Goal: Task Accomplishment & Management: Complete application form

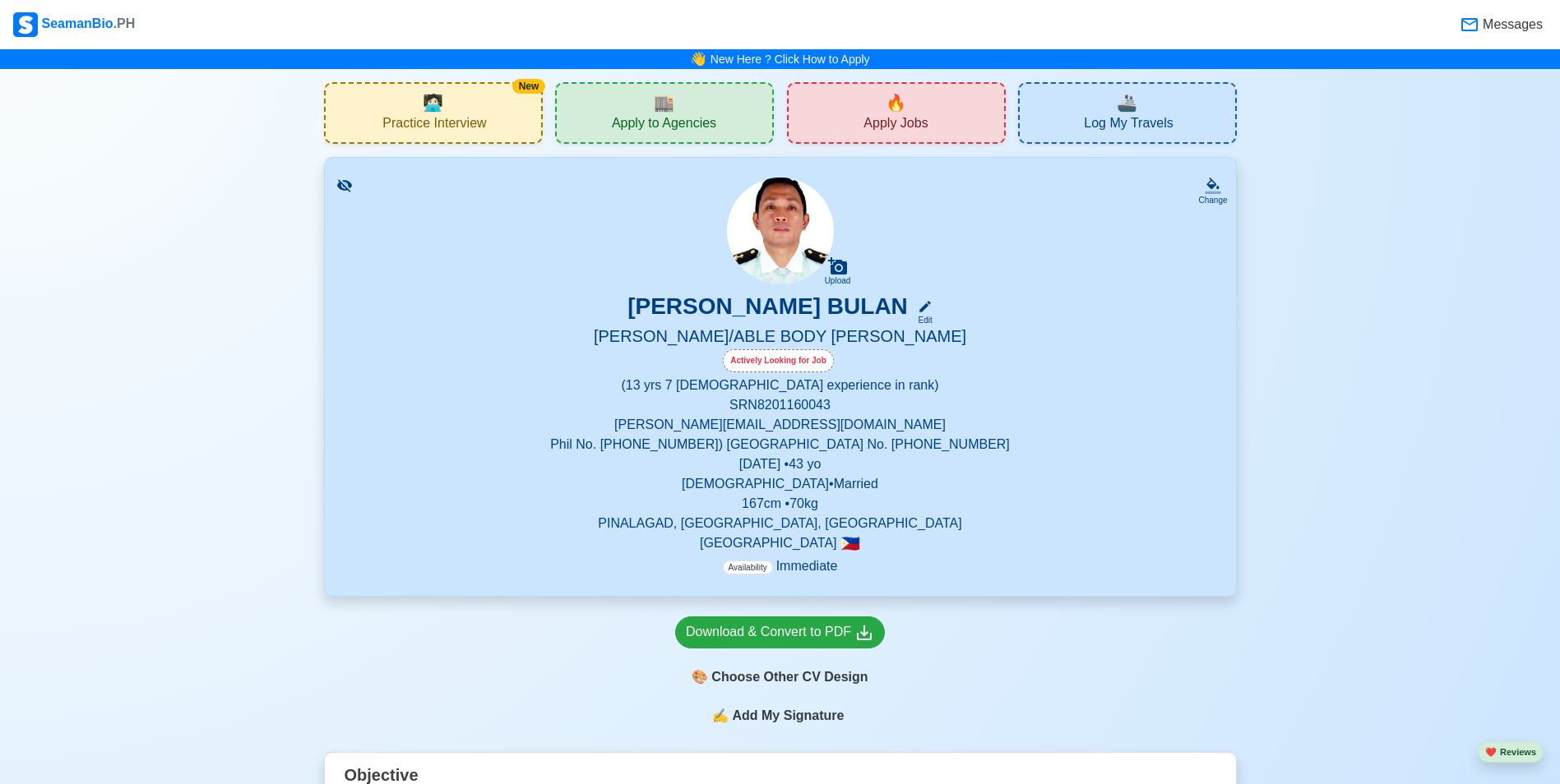
drag, startPoint x: 1302, startPoint y: 473, endPoint x: 1227, endPoint y: 443, distance: 80.8
click at [1176, 103] on div "🚢 Log My Travels" at bounding box center [1127, 113] width 219 height 62
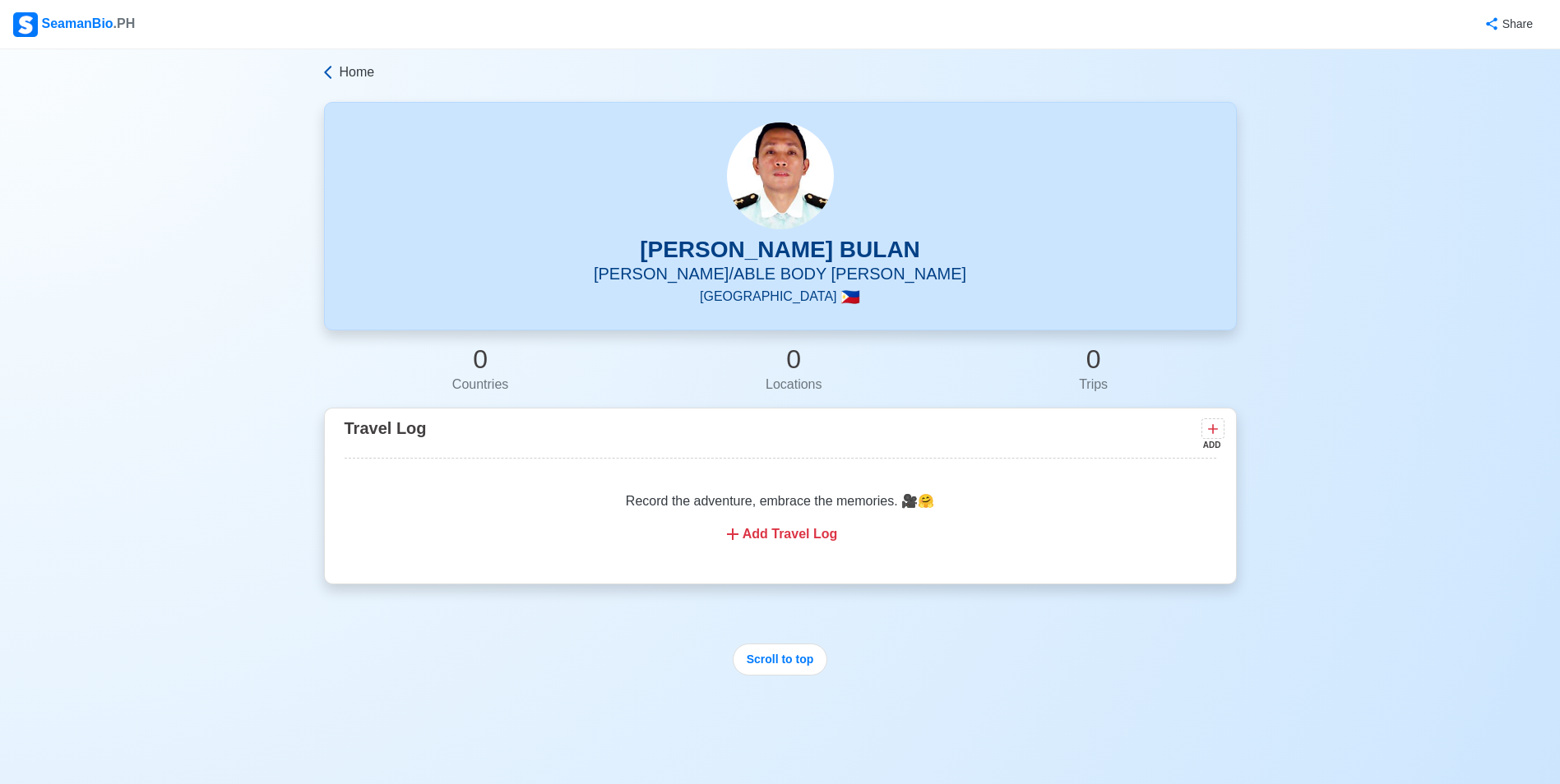
click at [334, 67] on icon at bounding box center [328, 72] width 17 height 17
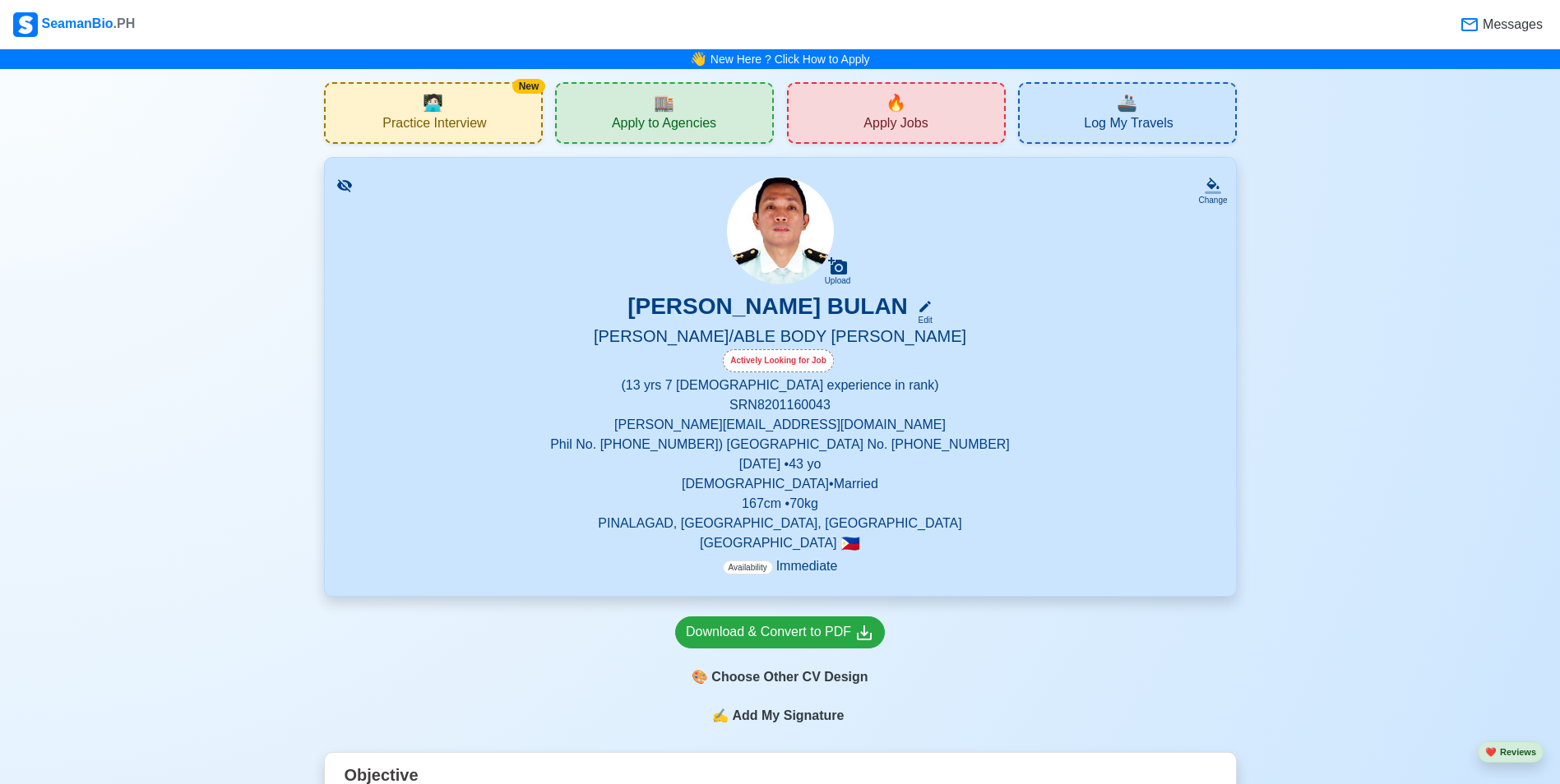
click at [878, 122] on span "Apply Jobs" at bounding box center [895, 125] width 64 height 20
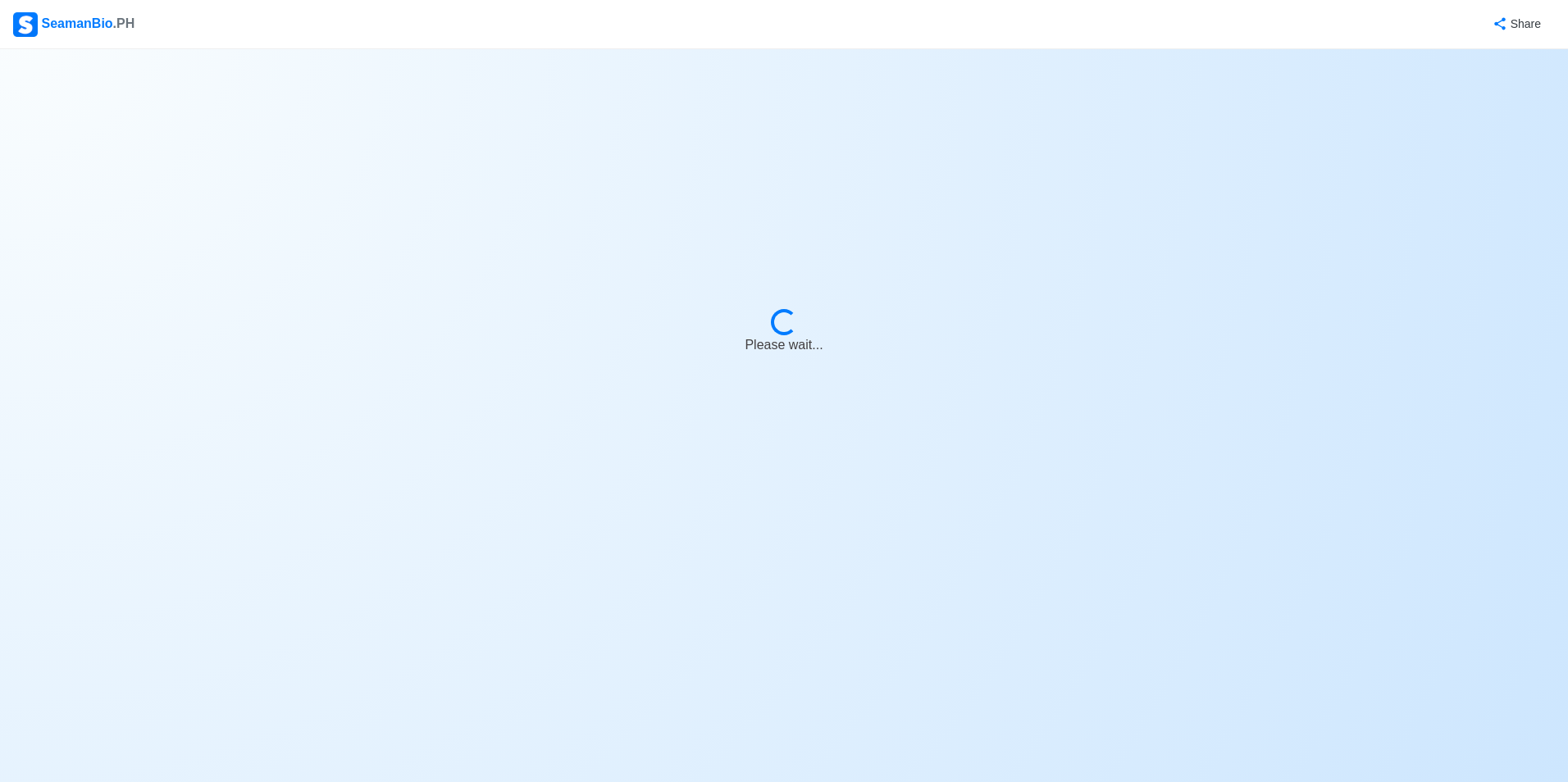
select select "Bosun"
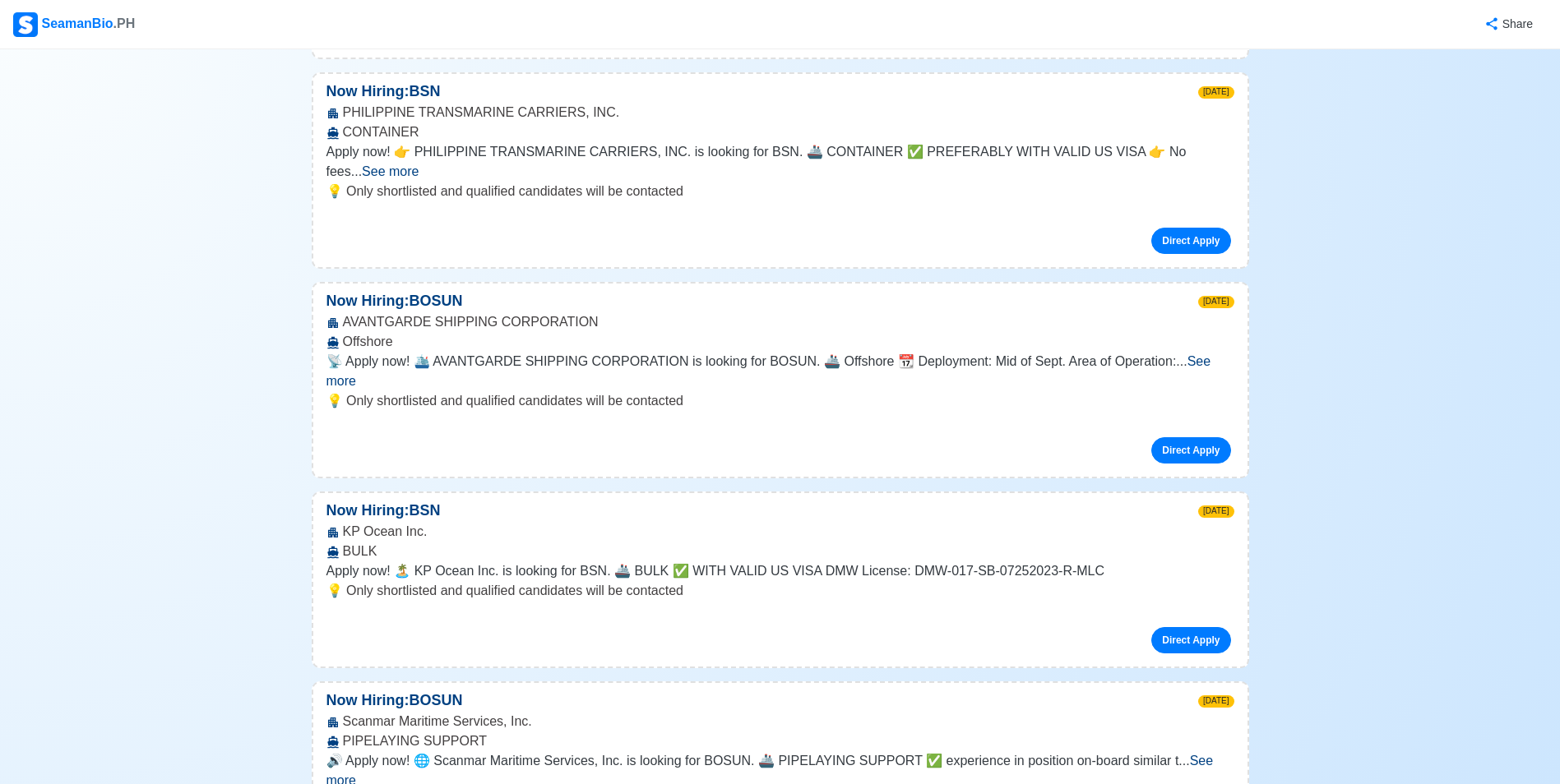
scroll to position [1068, 0]
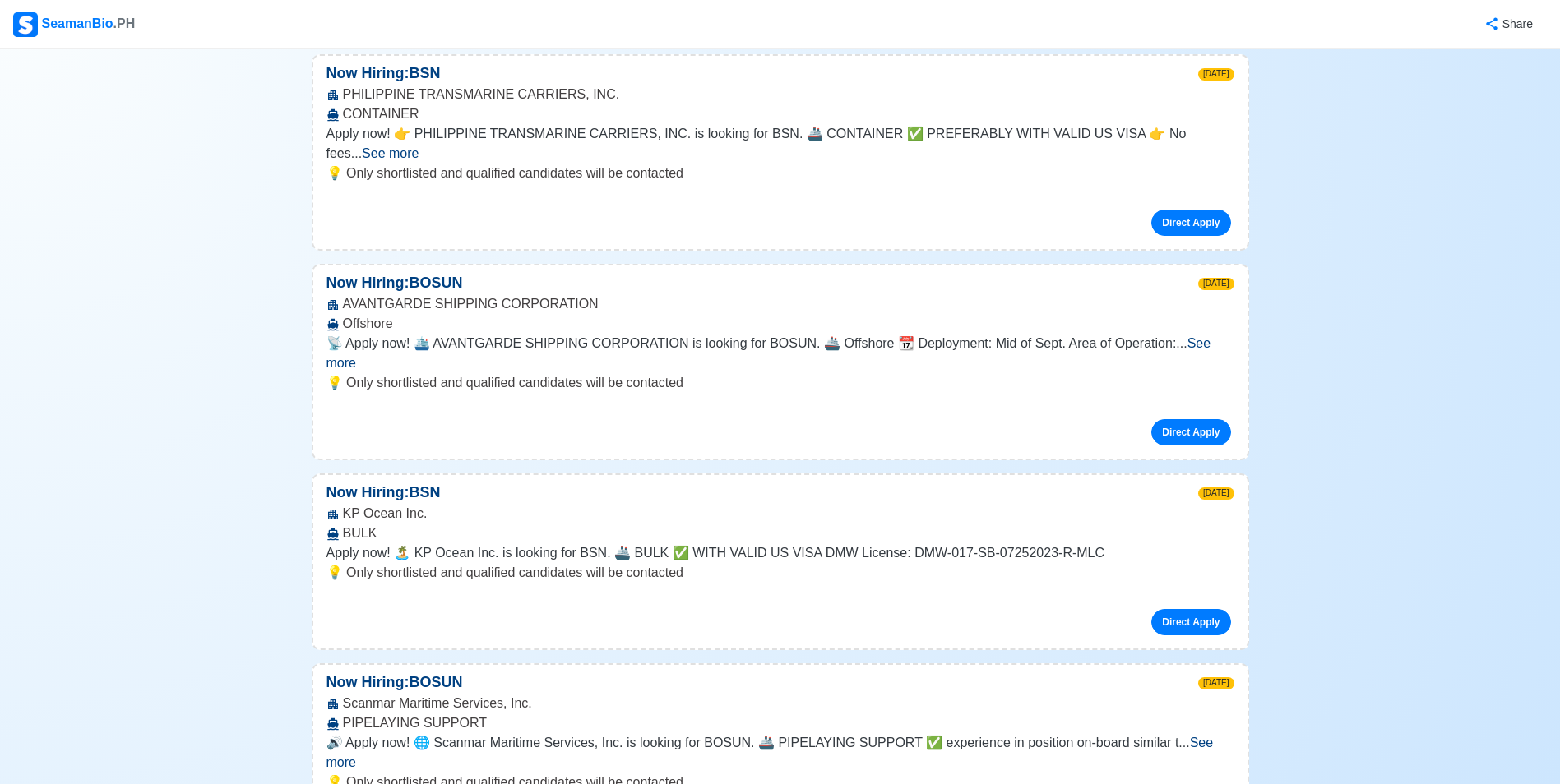
click at [1200, 336] on span "See more" at bounding box center [768, 353] width 884 height 34
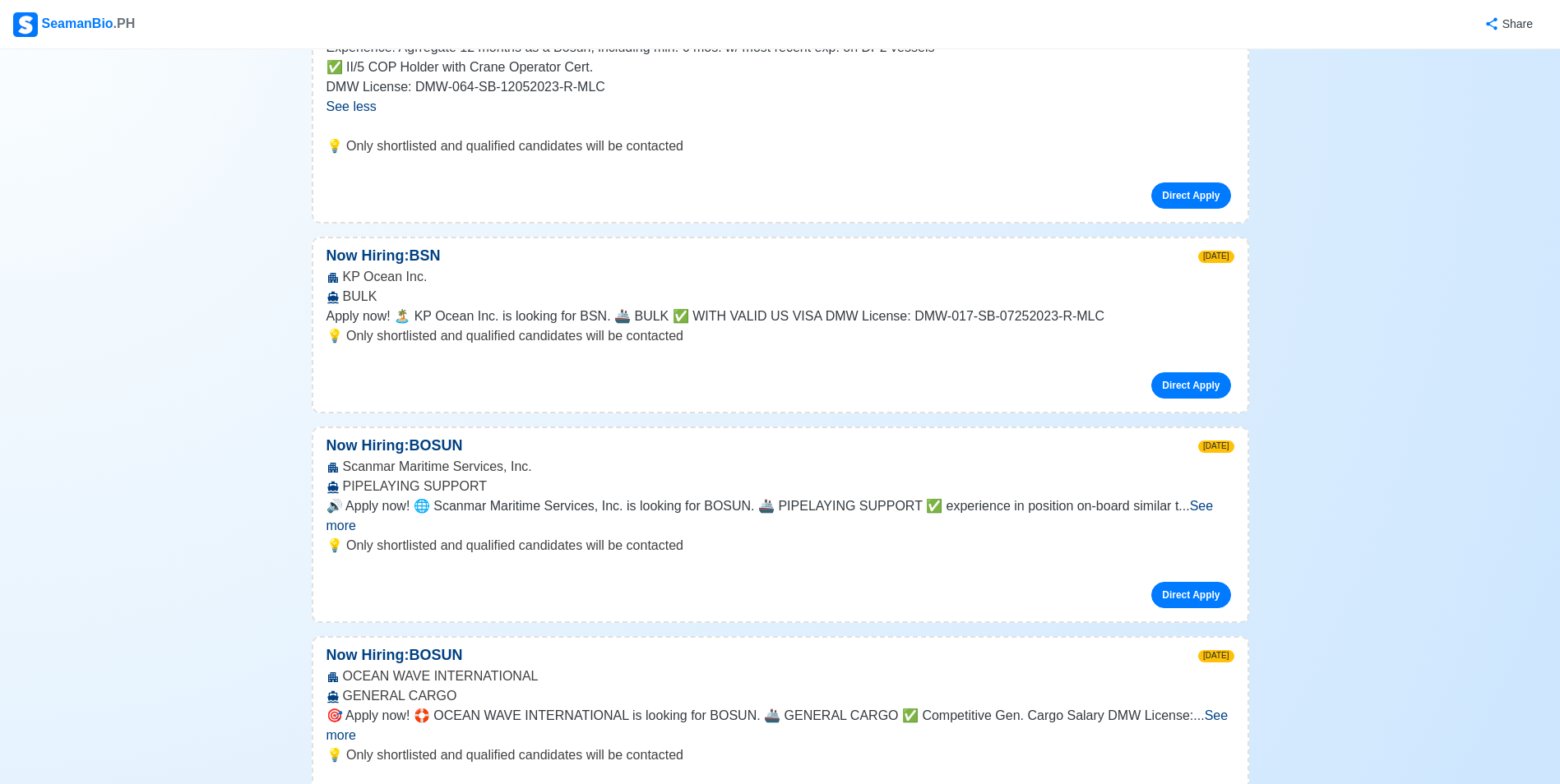
scroll to position [1480, 0]
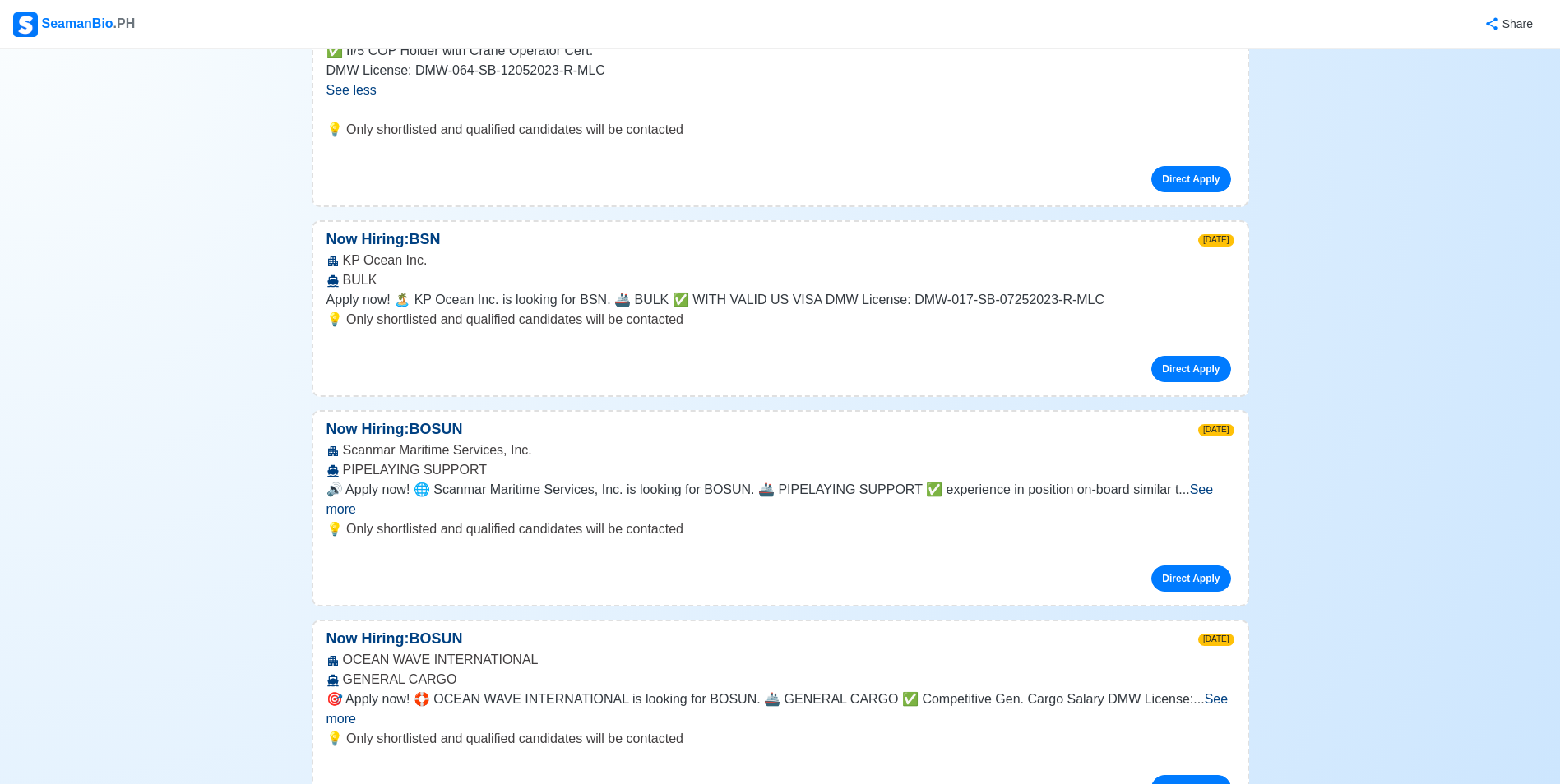
click at [1201, 482] on span "See more" at bounding box center [770, 499] width 887 height 34
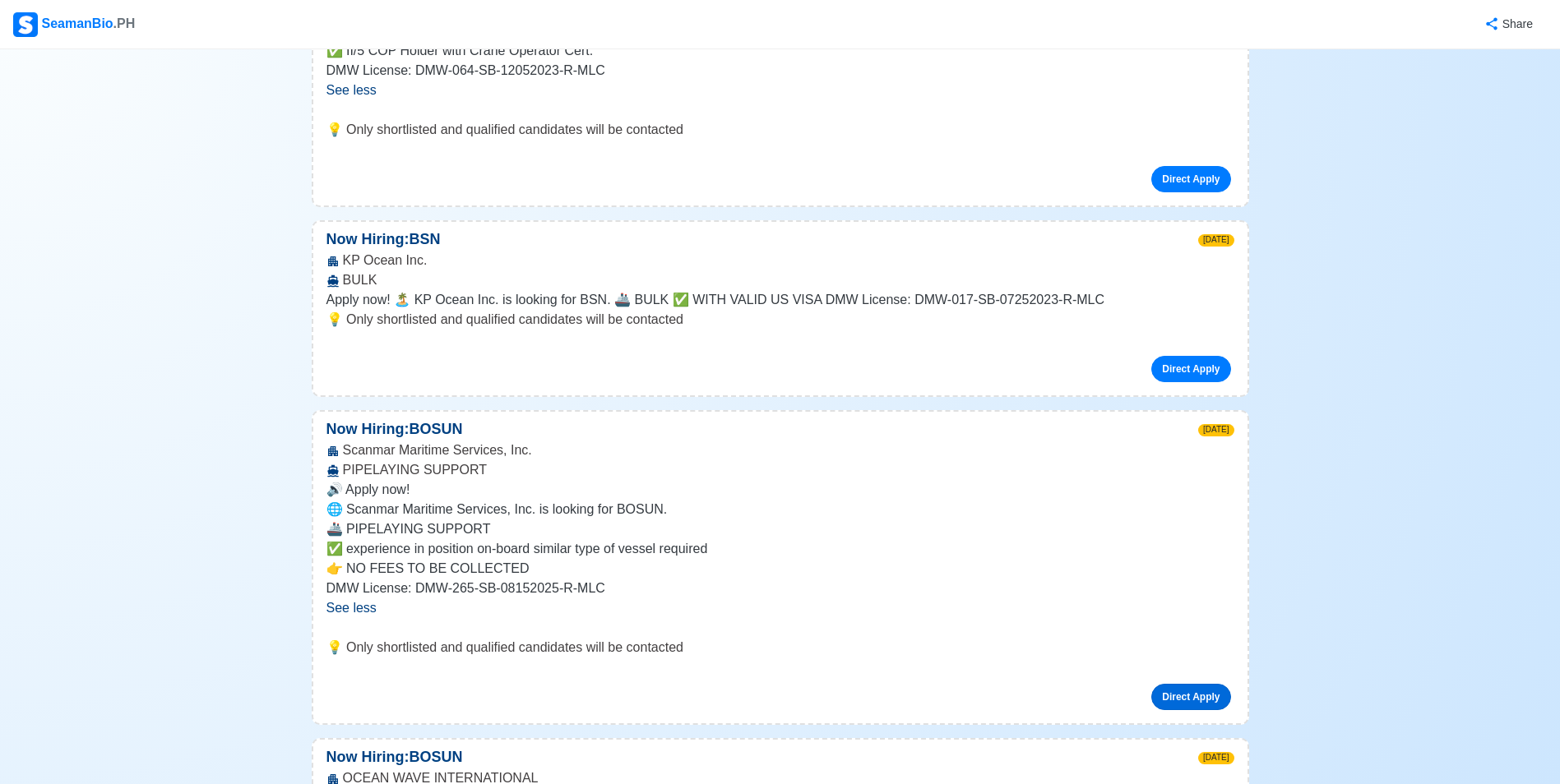
click at [1185, 684] on link "Direct Apply" at bounding box center [1190, 697] width 79 height 27
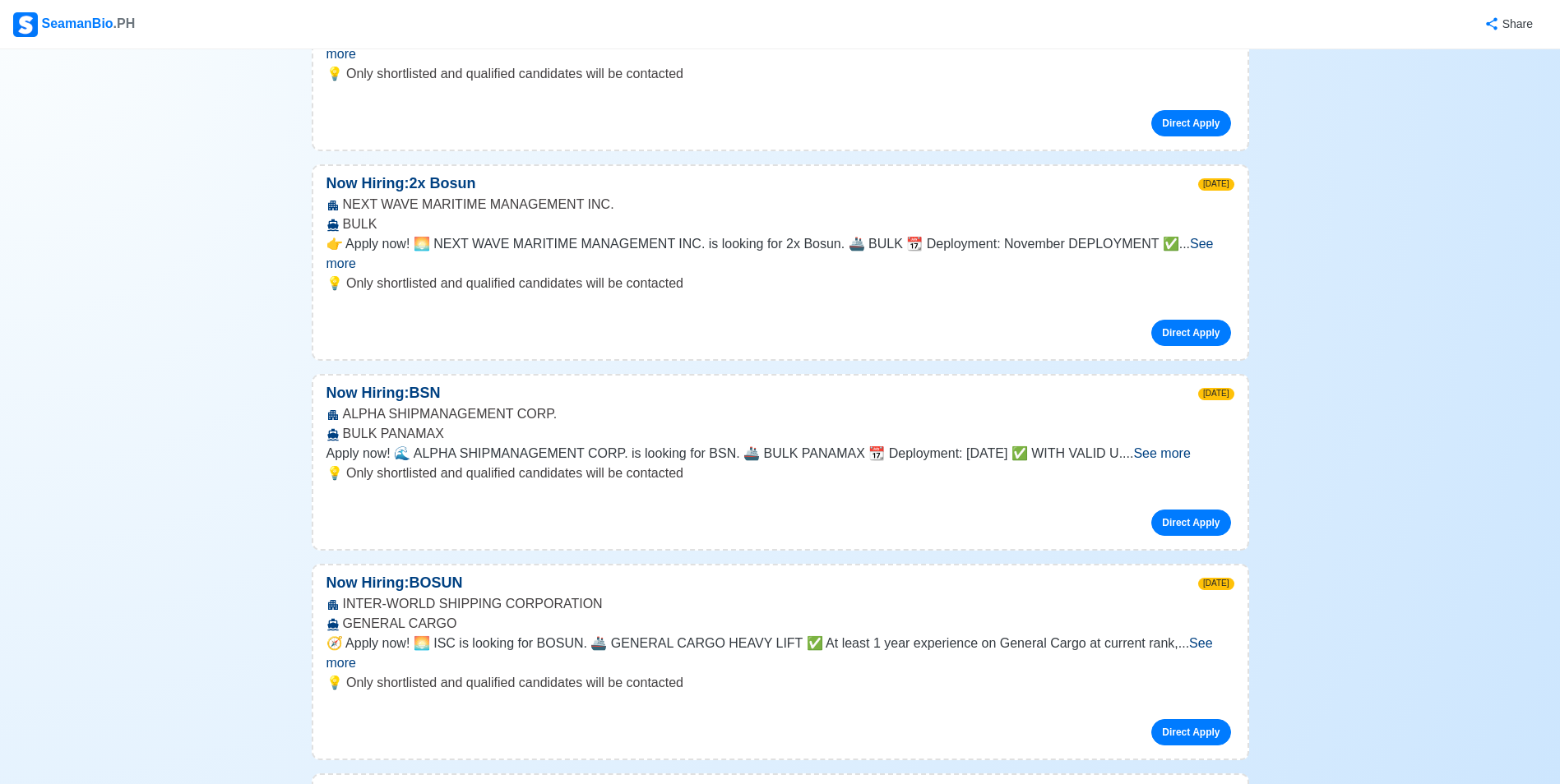
scroll to position [3123, 0]
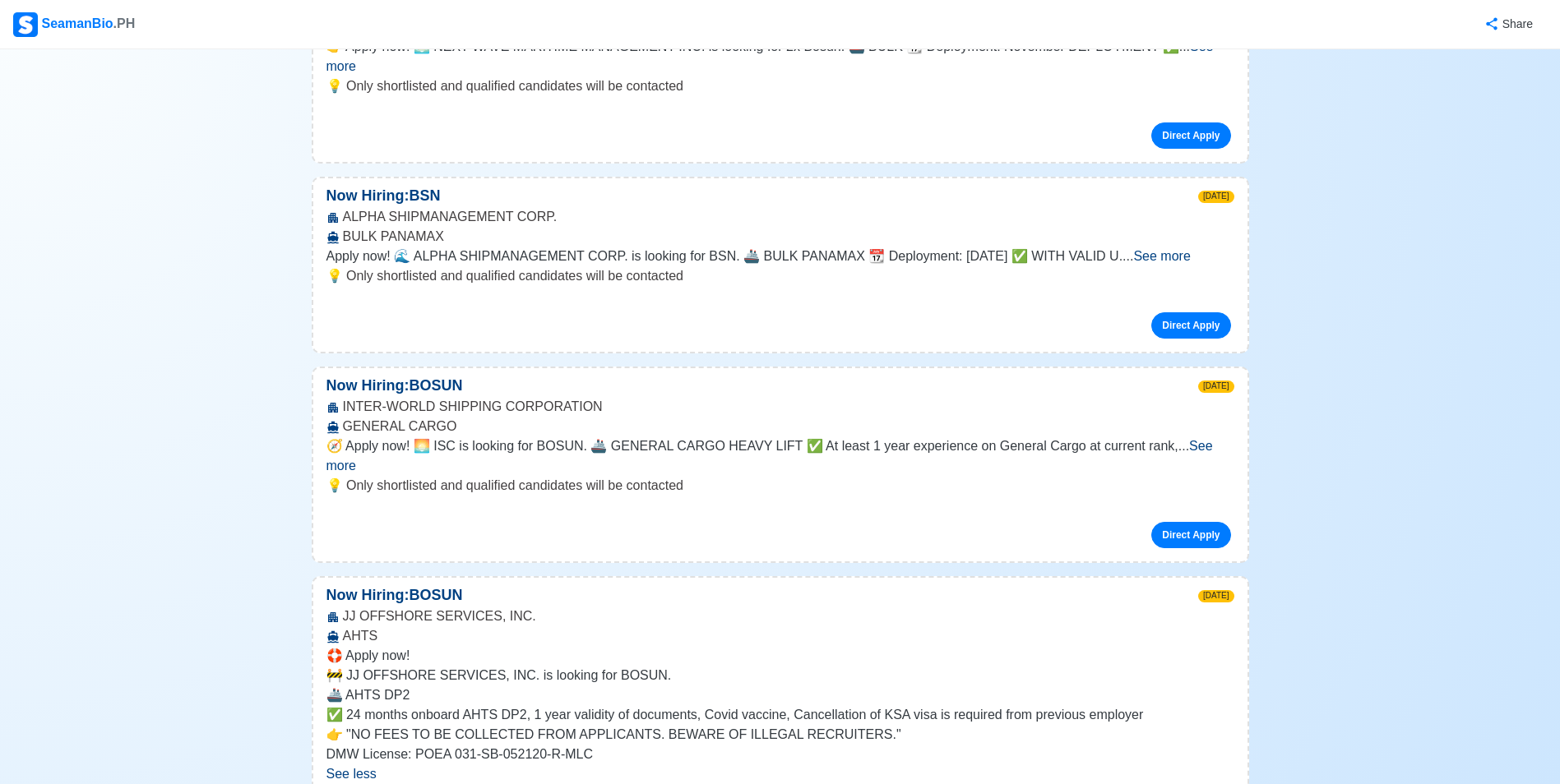
scroll to position [3287, 0]
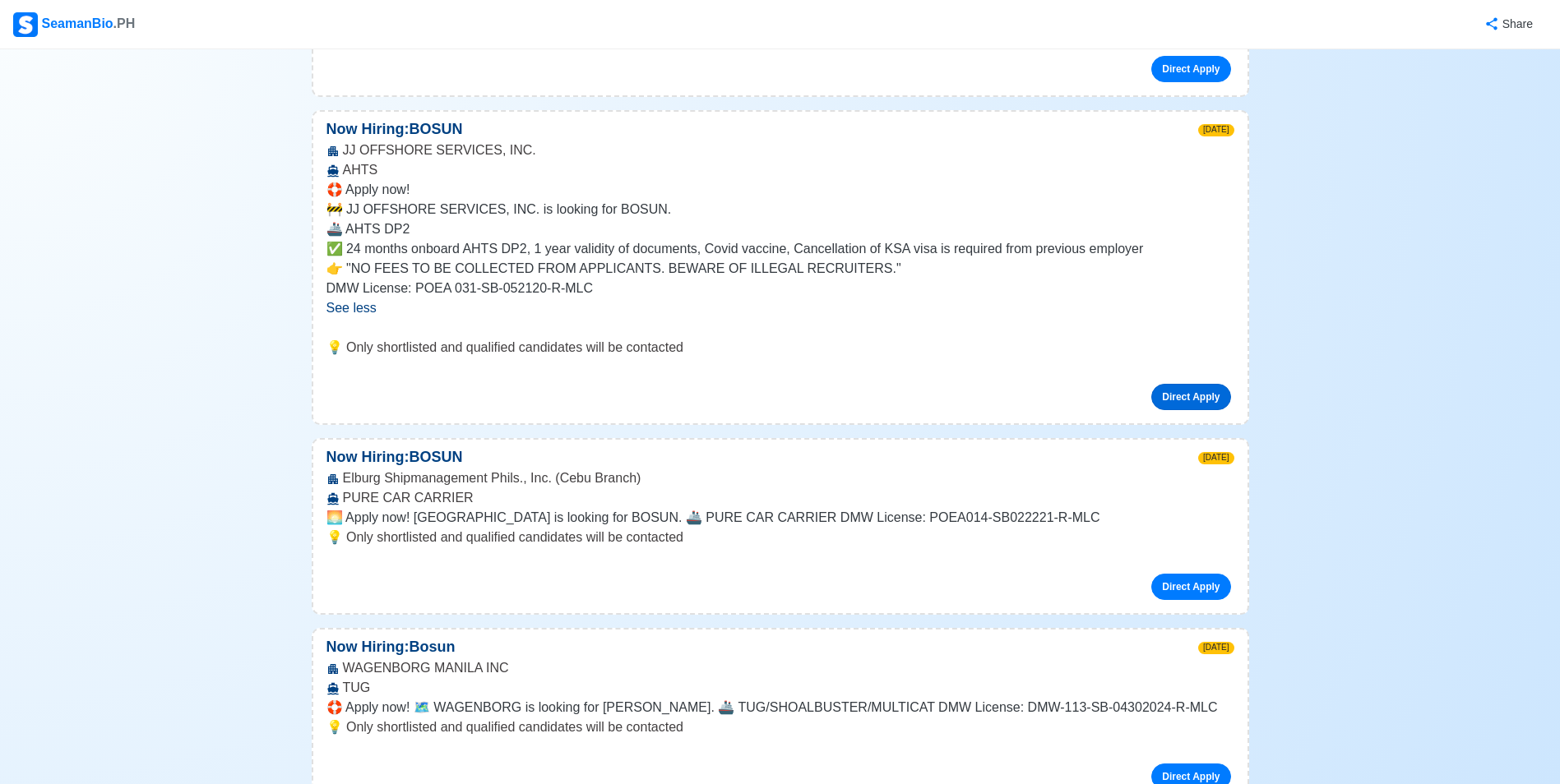
scroll to position [3780, 0]
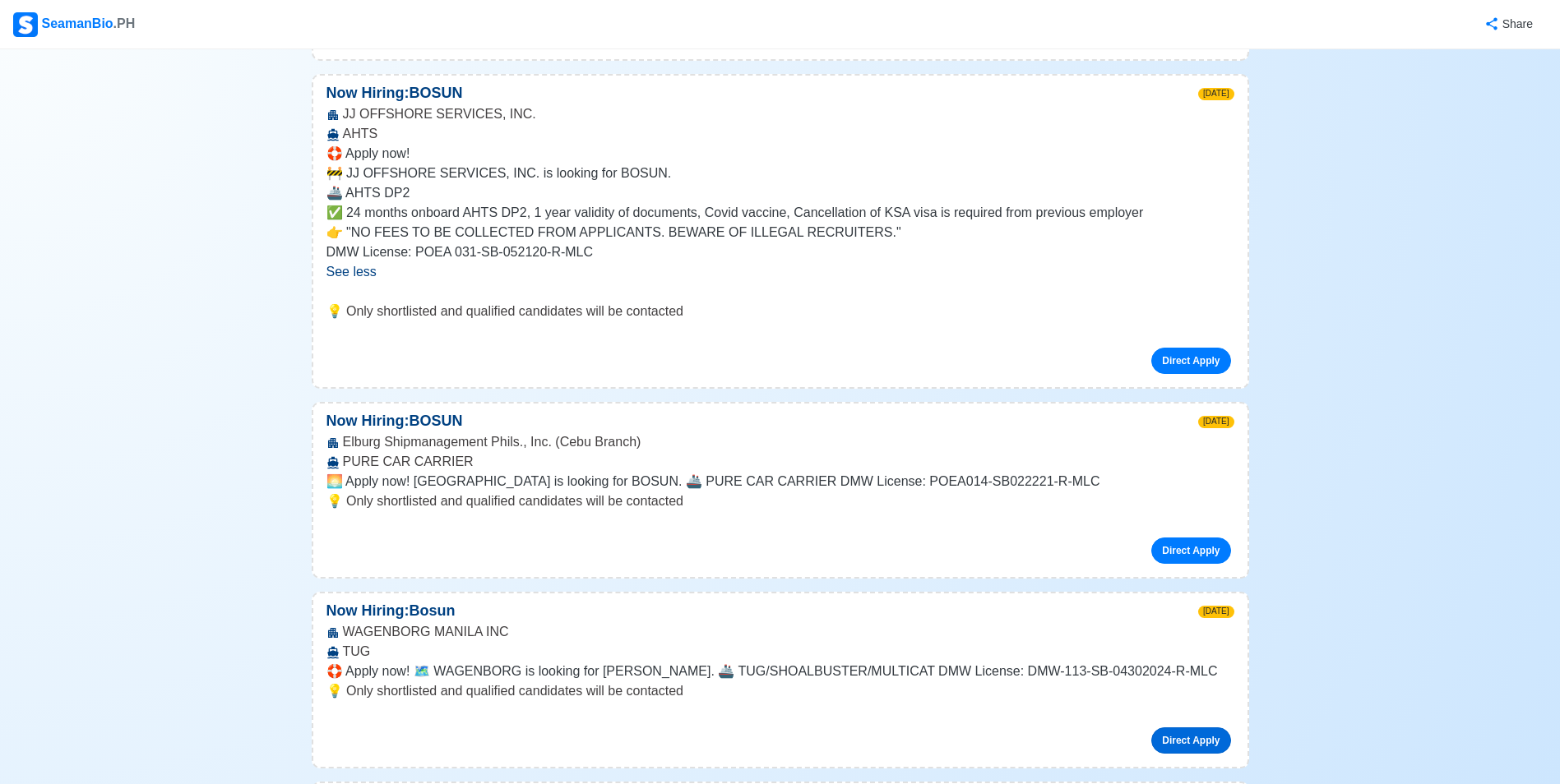
click at [1200, 727] on link "Direct Apply" at bounding box center [1190, 741] width 79 height 27
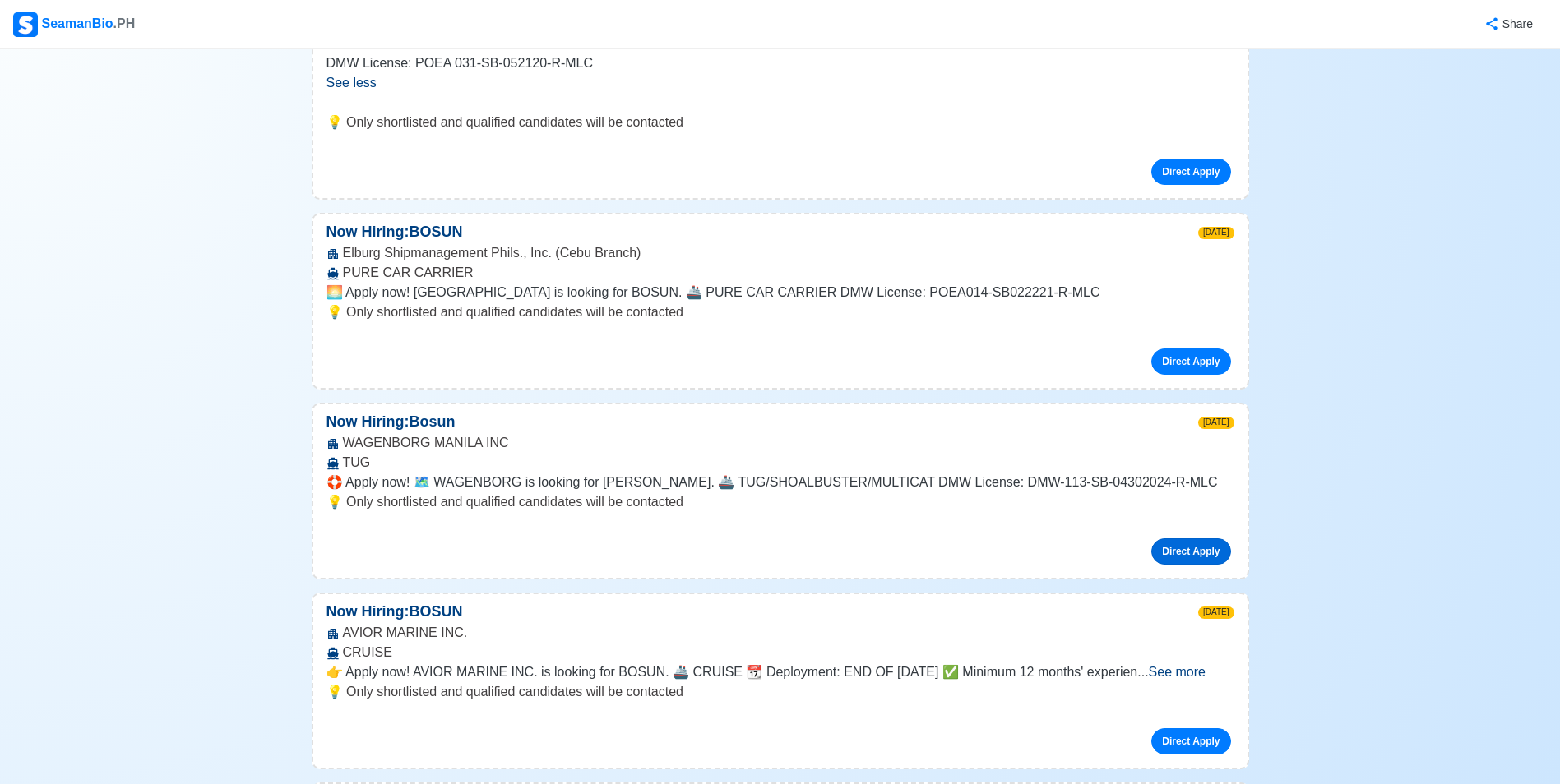
scroll to position [4109, 0]
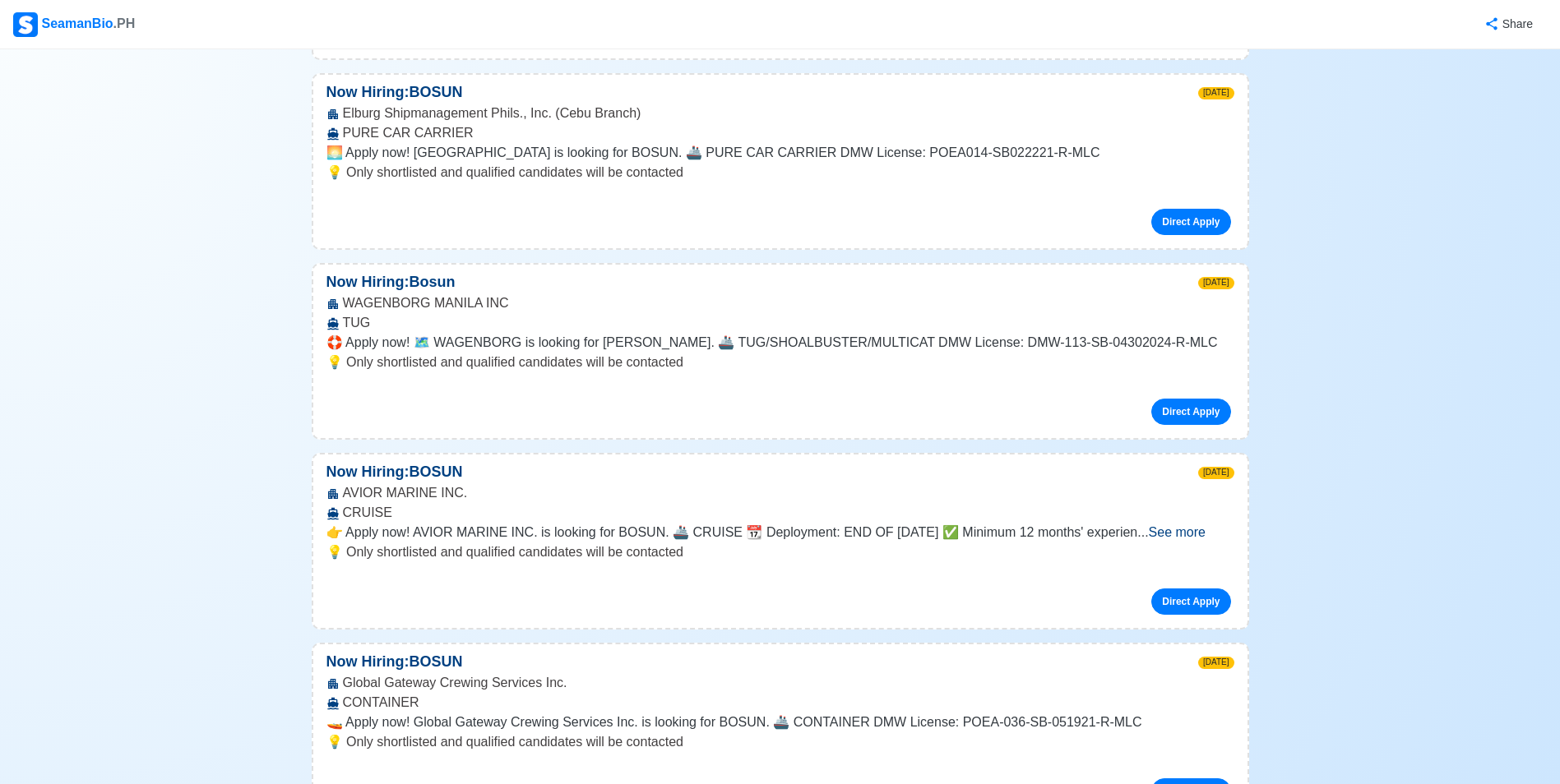
click at [1205, 525] on span "See more" at bounding box center [1177, 532] width 57 height 14
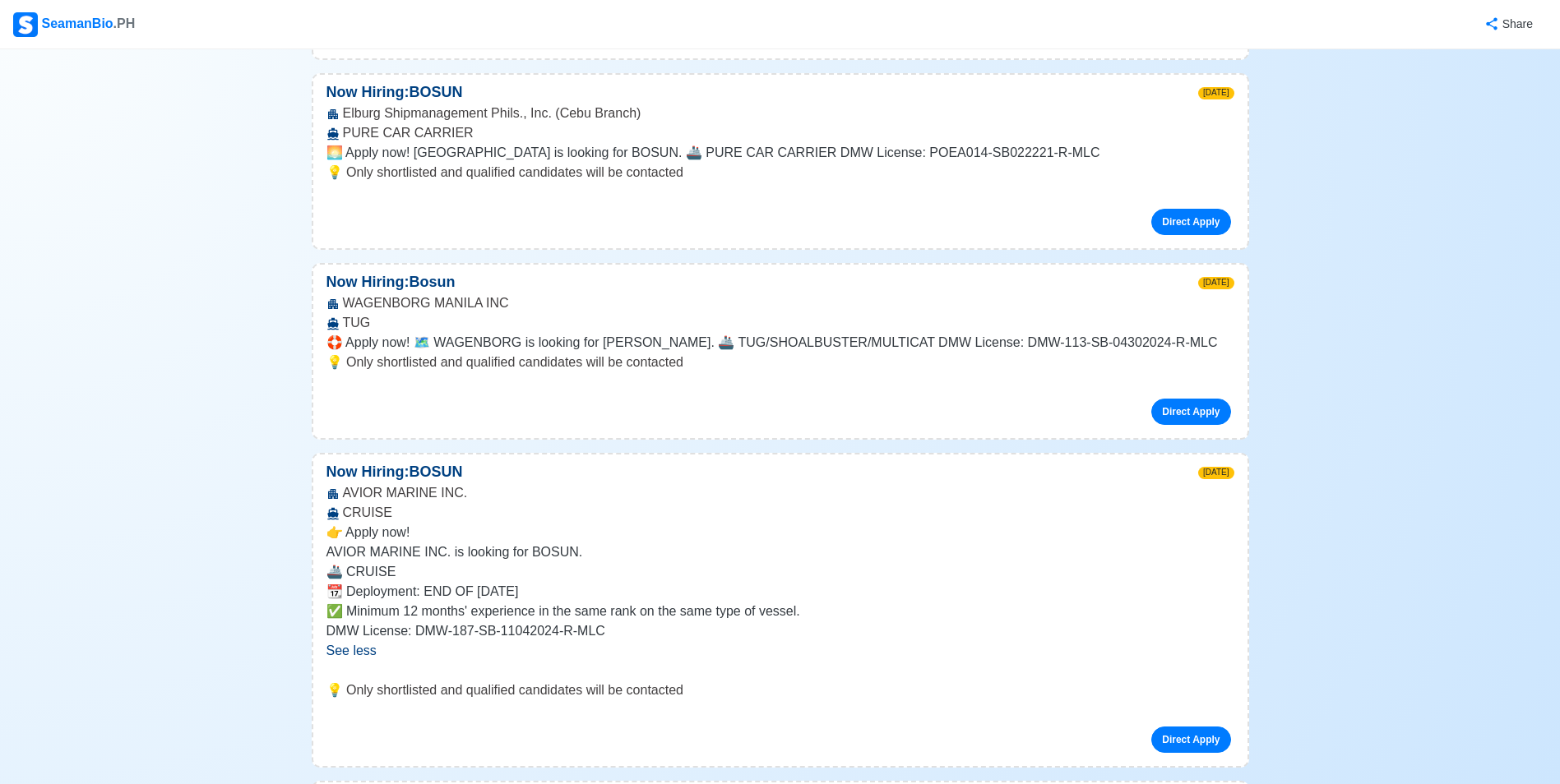
click at [342, 643] on span "See less" at bounding box center [351, 650] width 50 height 14
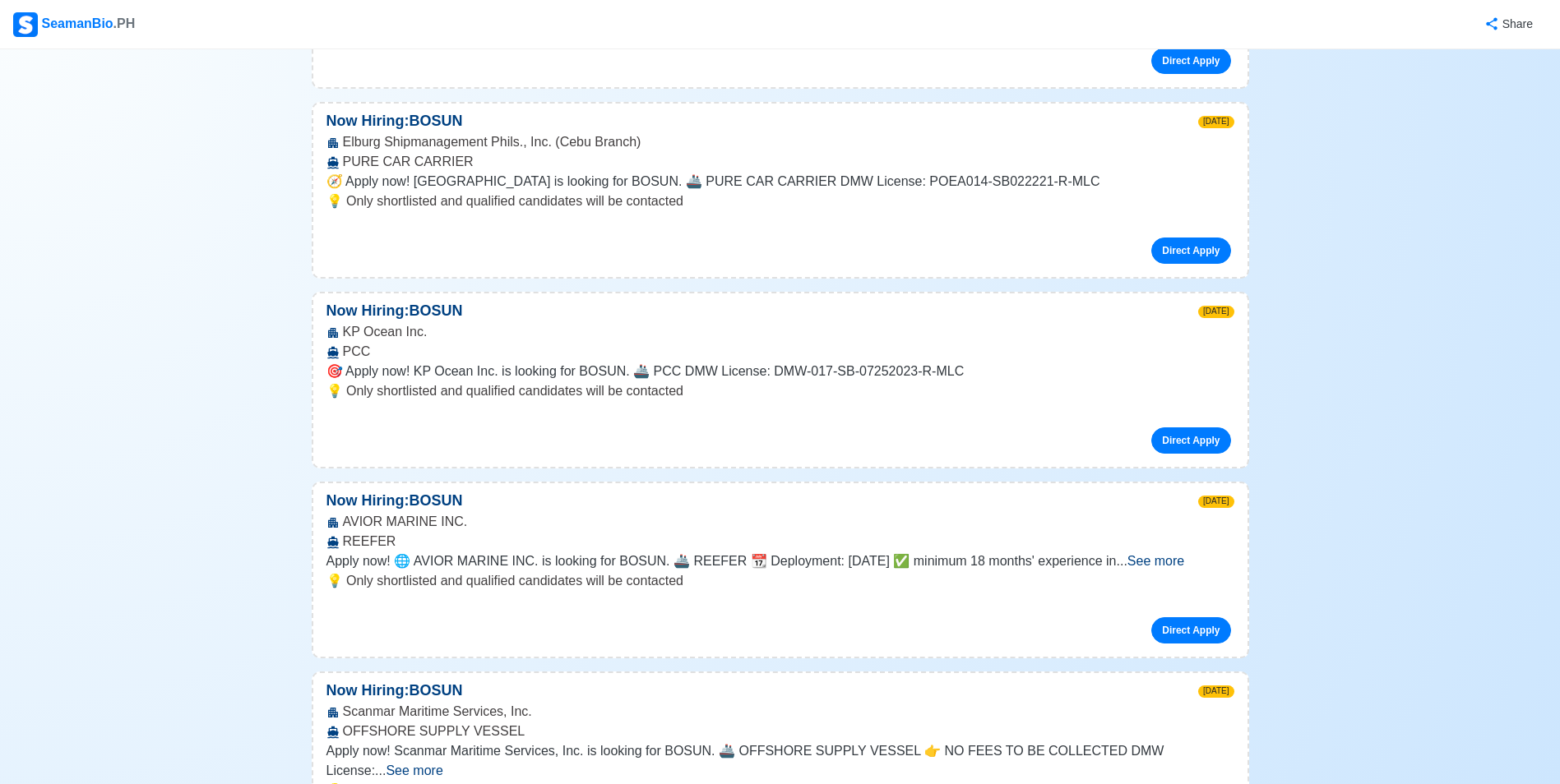
scroll to position [5917, 0]
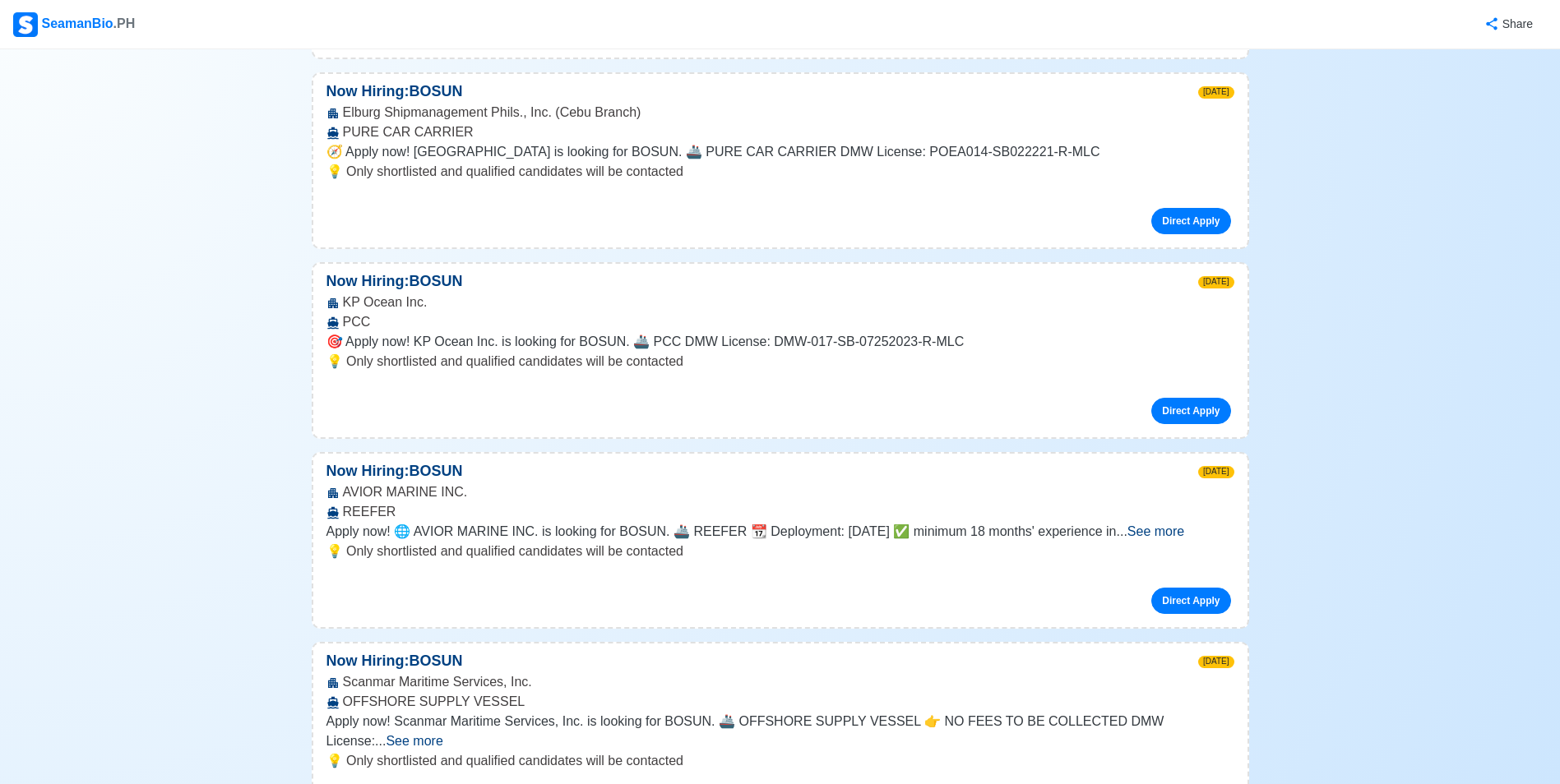
click at [443, 734] on span "See more" at bounding box center [414, 741] width 57 height 14
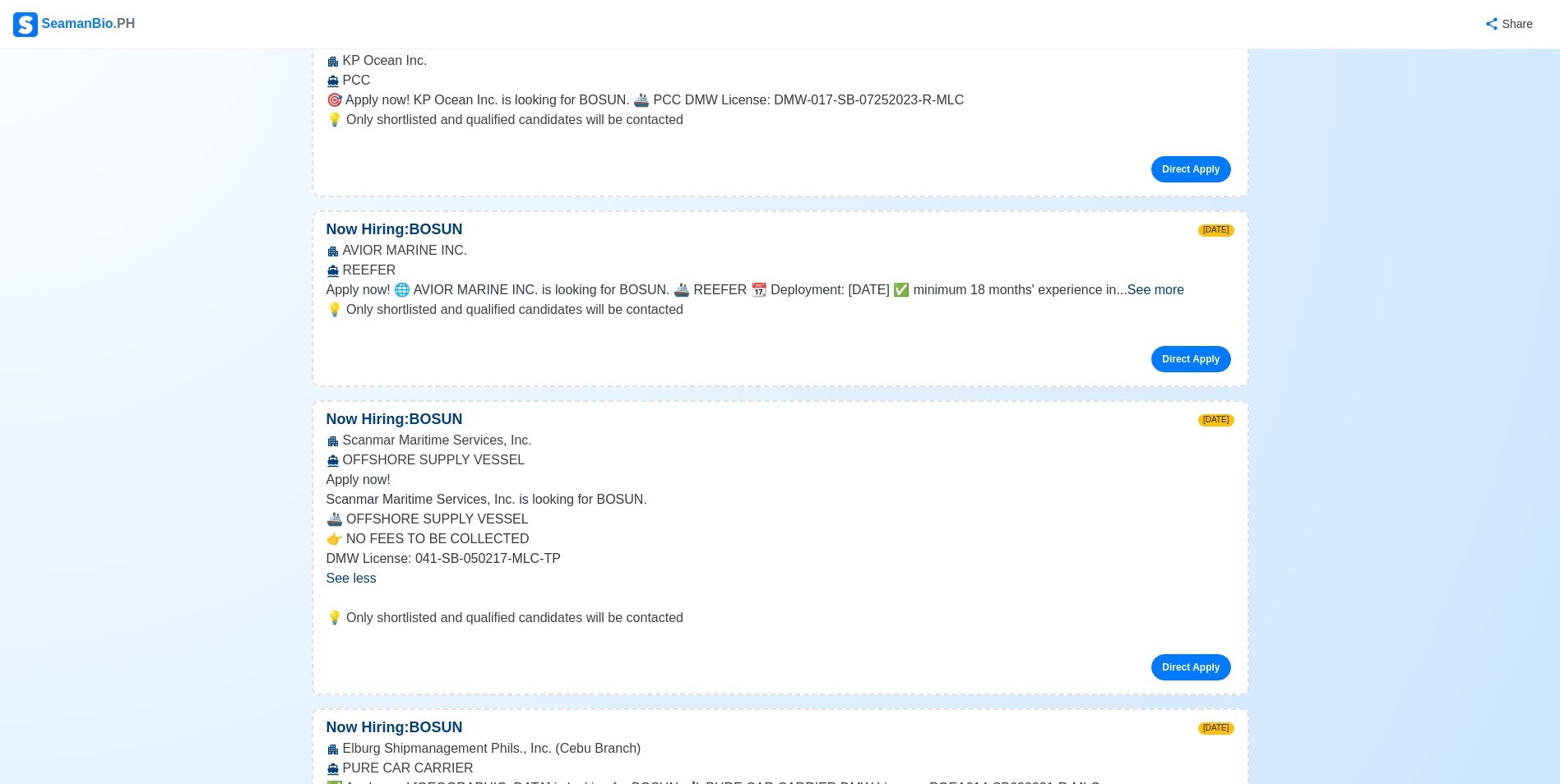
scroll to position [6163, 0]
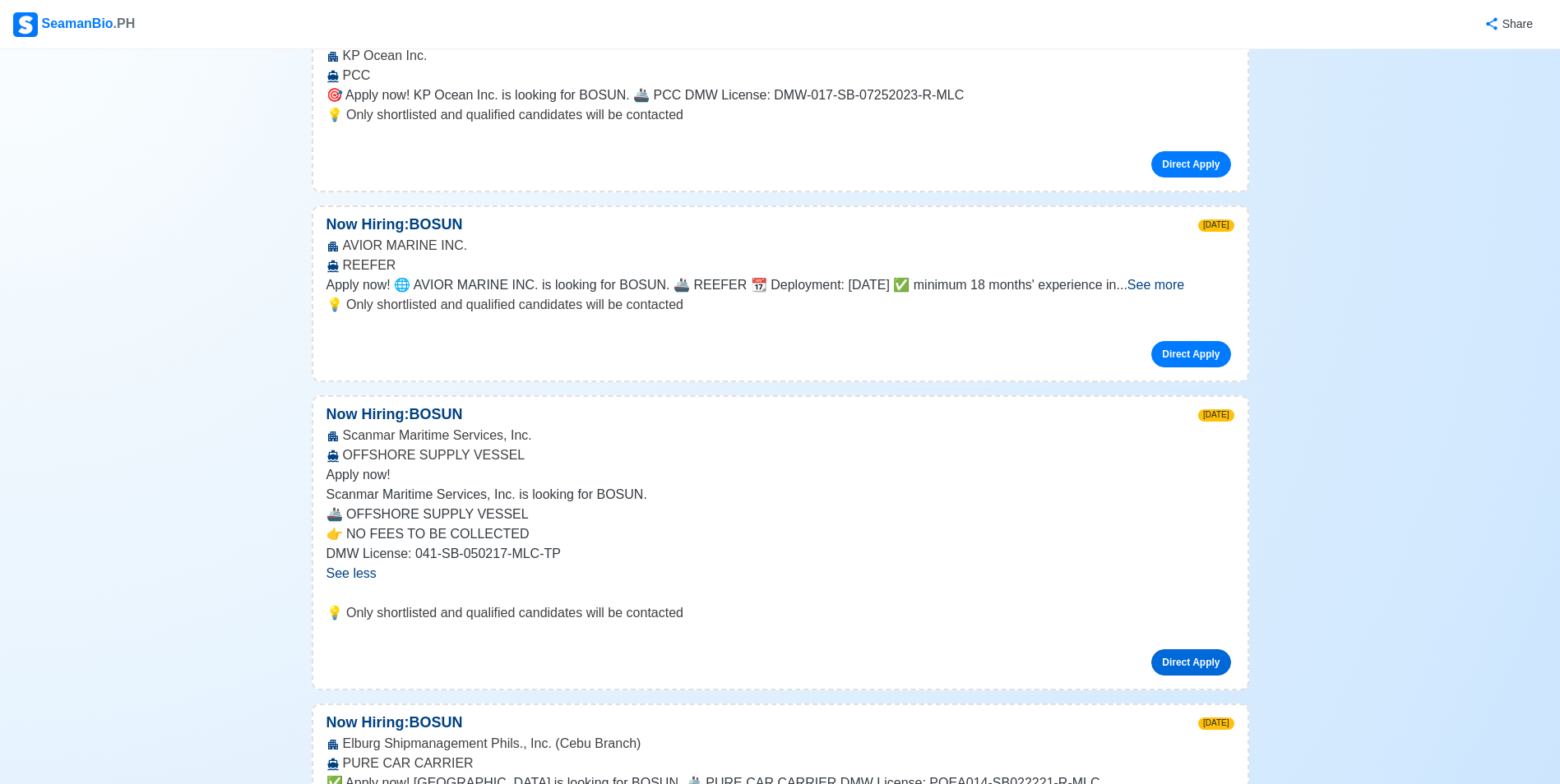
click at [1190, 649] on link "Direct Apply" at bounding box center [1190, 663] width 79 height 27
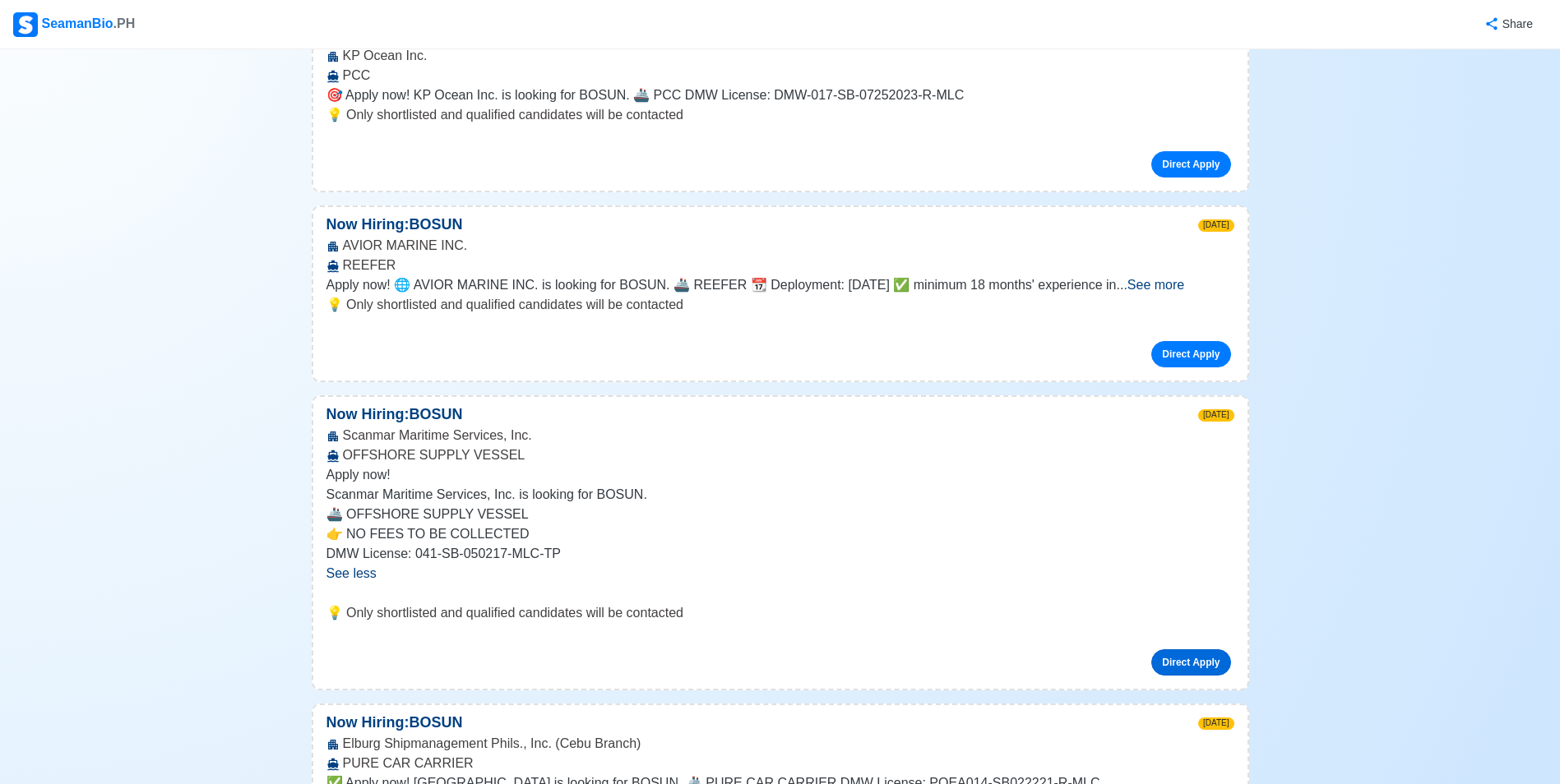
click at [1192, 649] on link "Direct Apply" at bounding box center [1190, 663] width 79 height 27
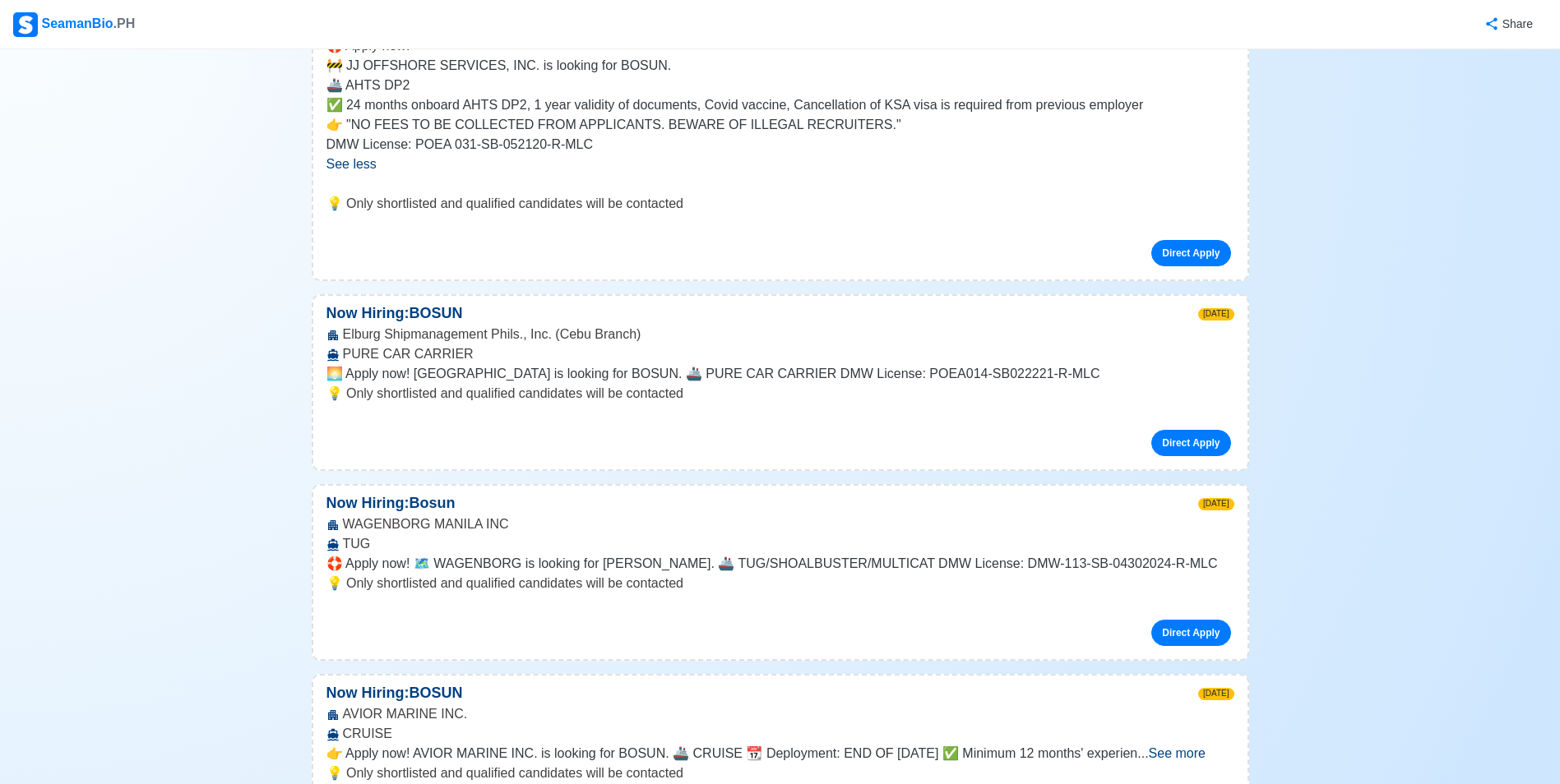
scroll to position [3862, 0]
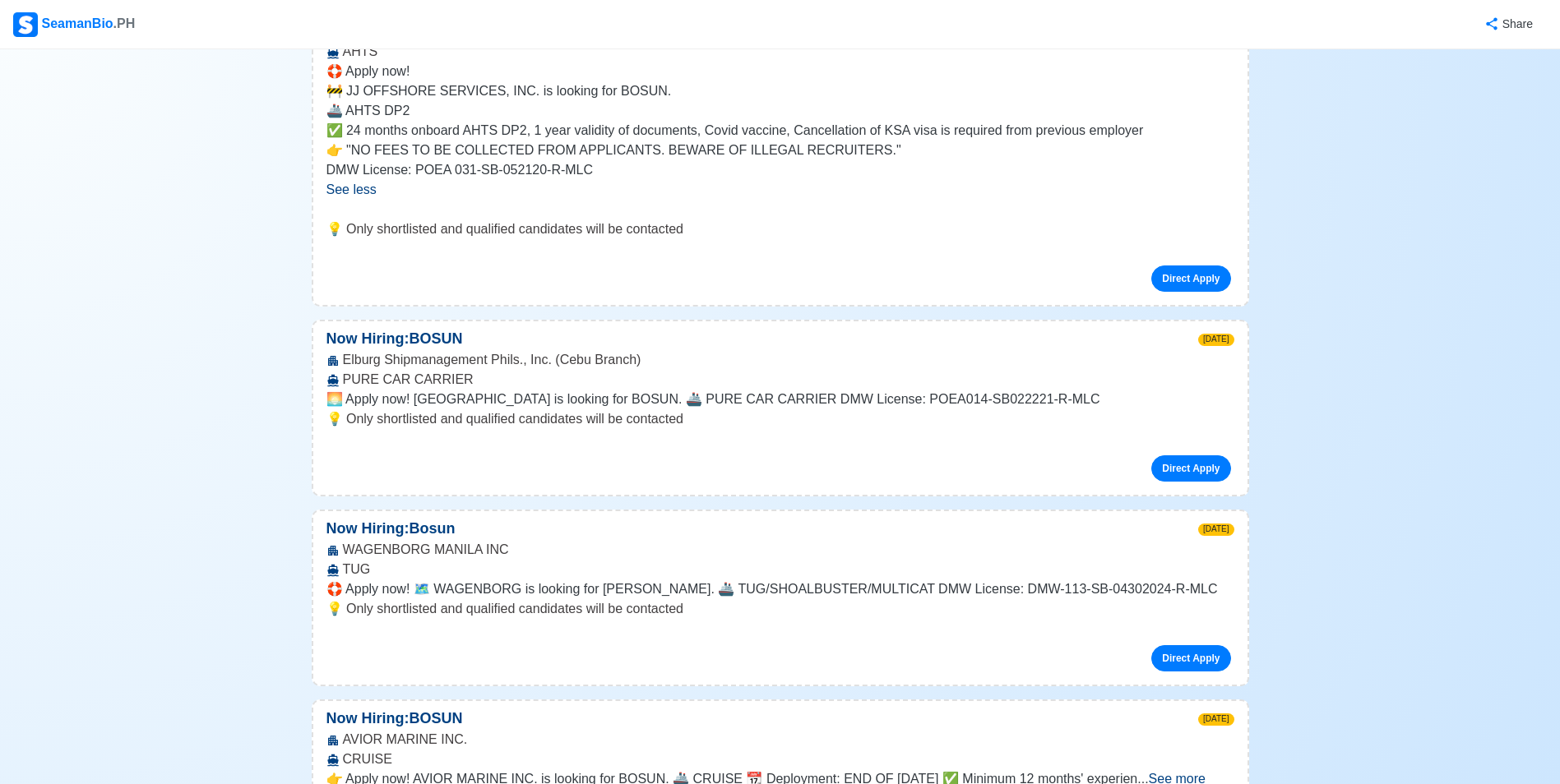
click at [1192, 772] on span "See more" at bounding box center [1177, 779] width 57 height 14
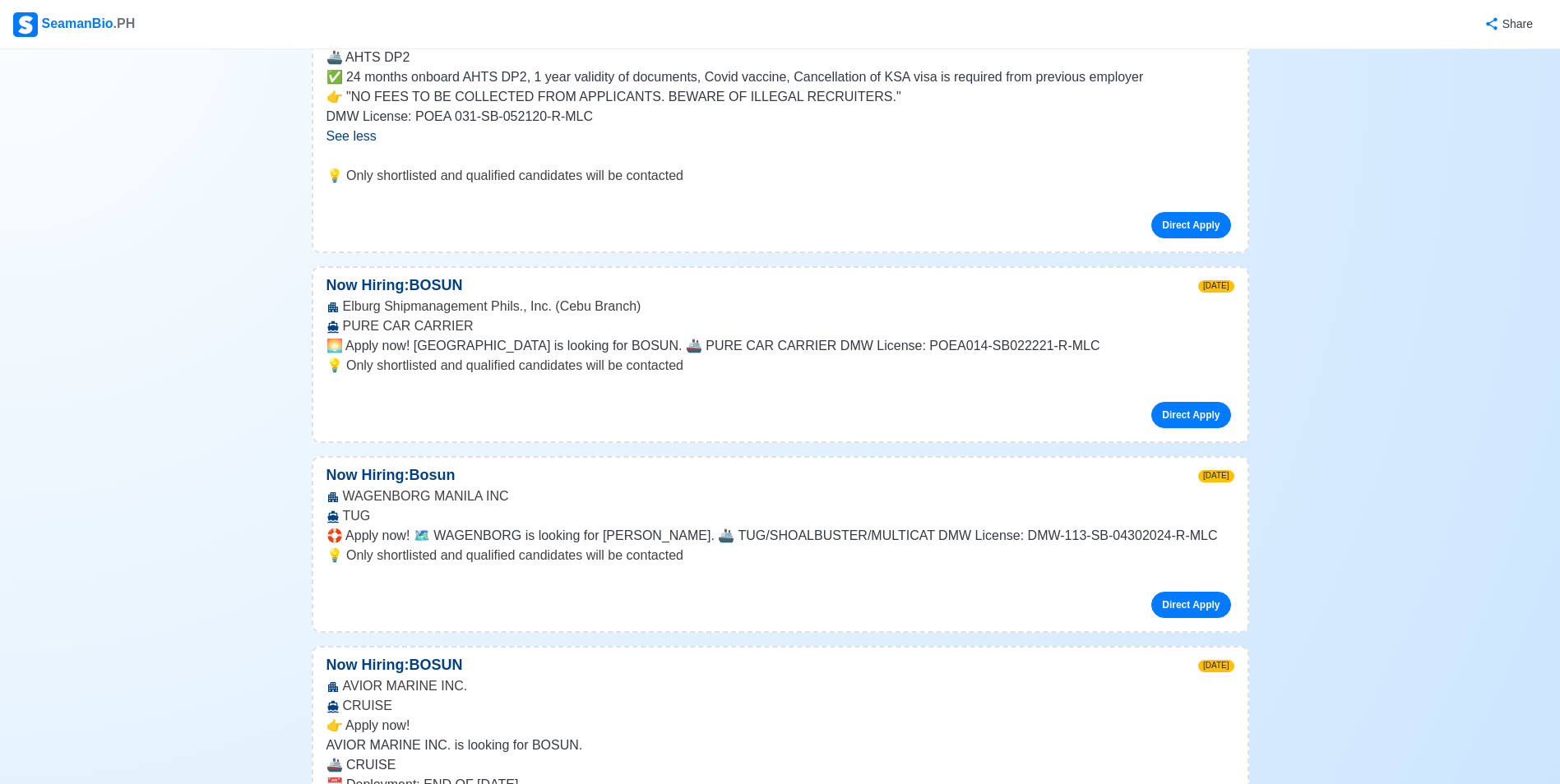
scroll to position [3945, 0]
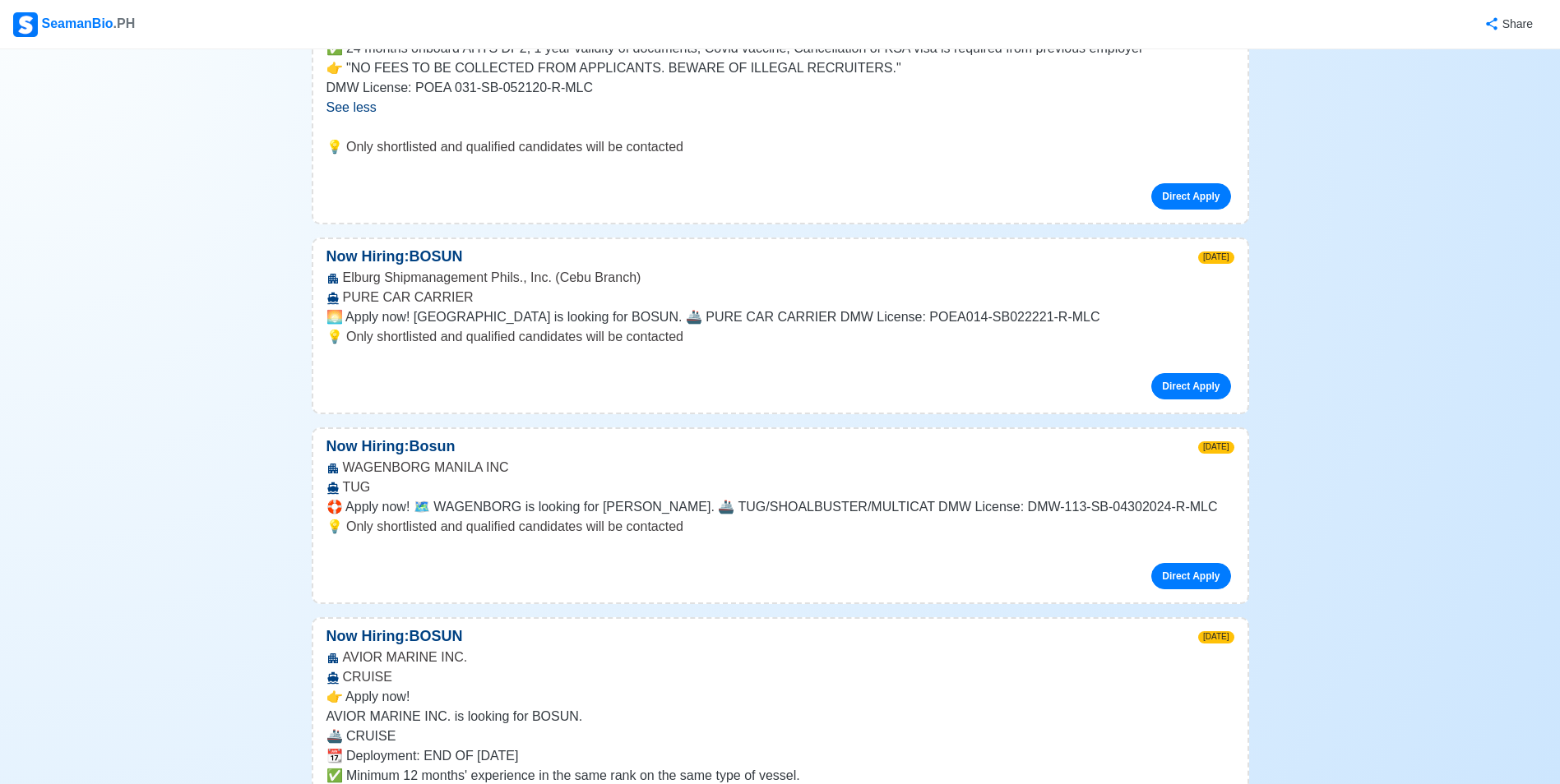
click at [1190, 563] on link "Direct Apply" at bounding box center [1190, 576] width 79 height 27
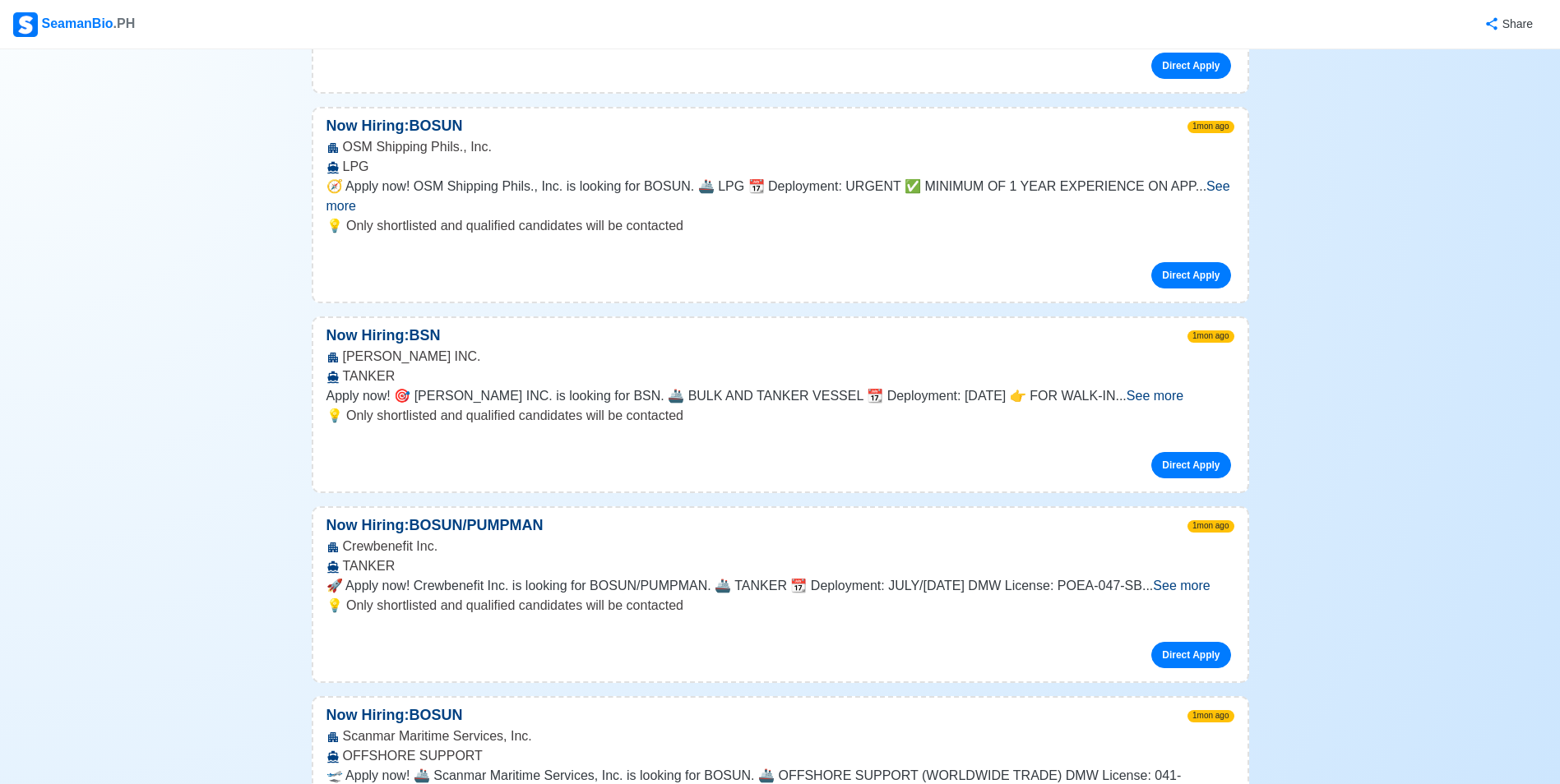
scroll to position [11752, 0]
click at [416, 783] on span "See more" at bounding box center [388, 794] width 57 height 14
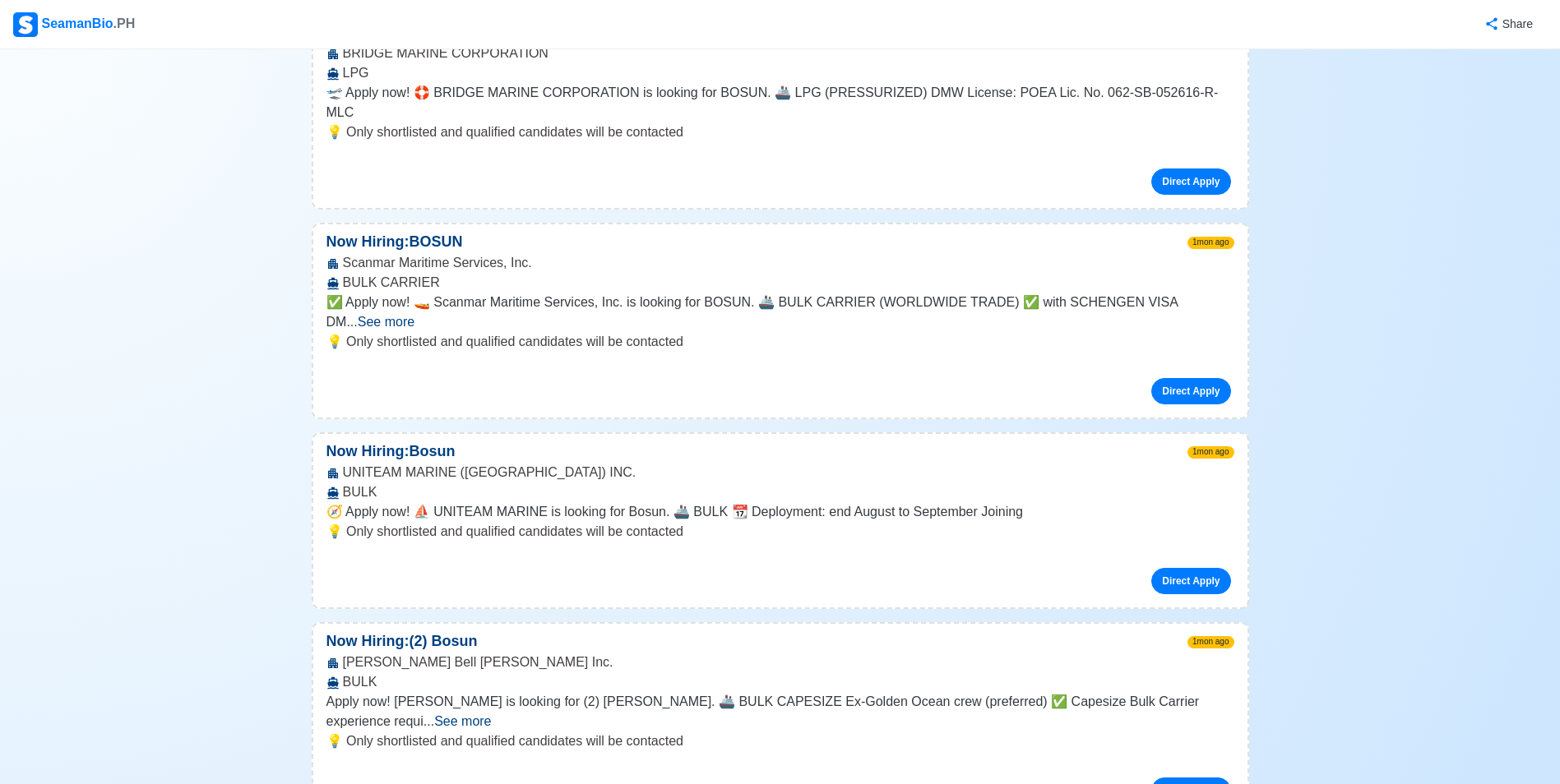
scroll to position [13478, 0]
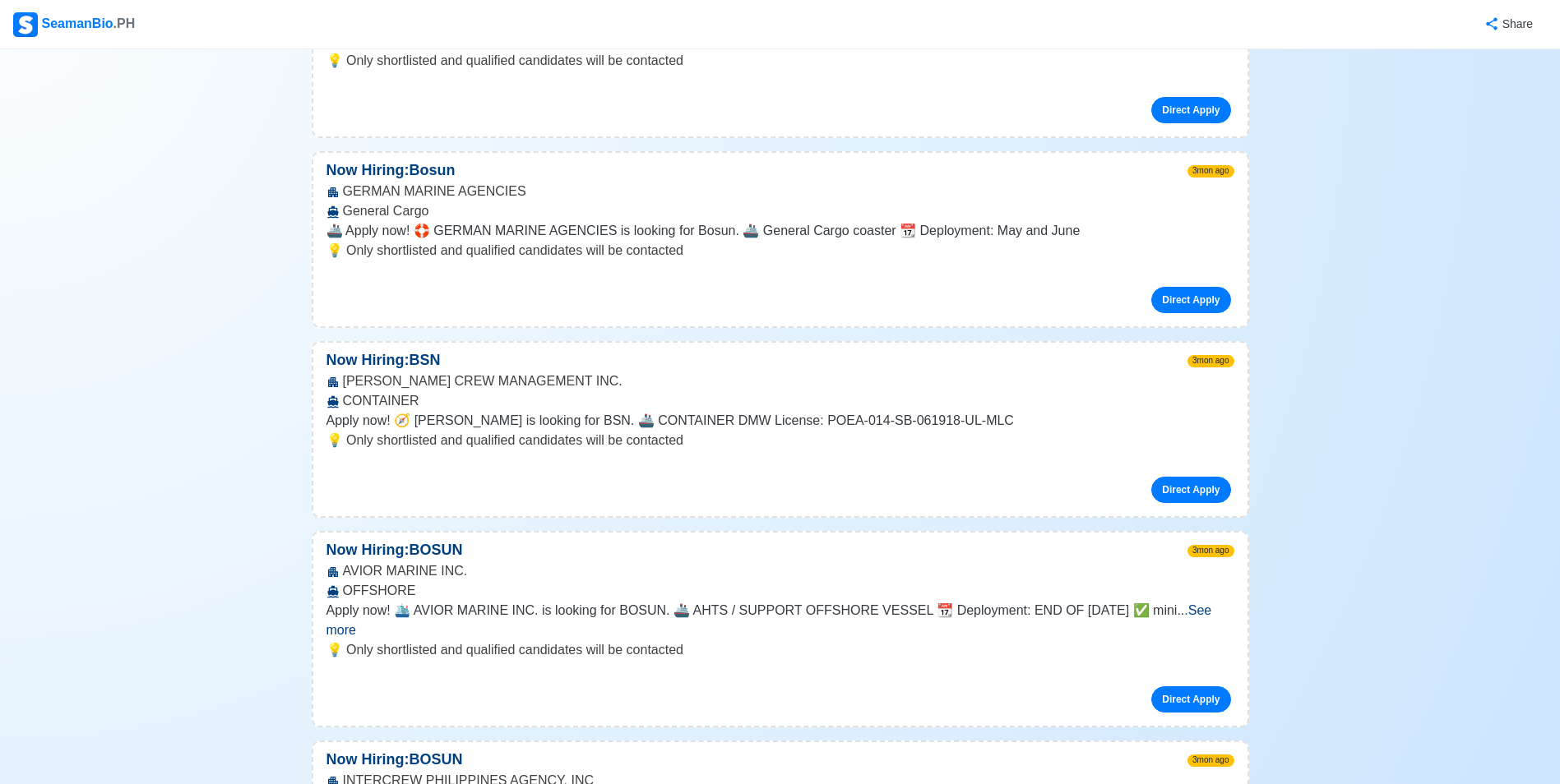
scroll to position [24983, 0]
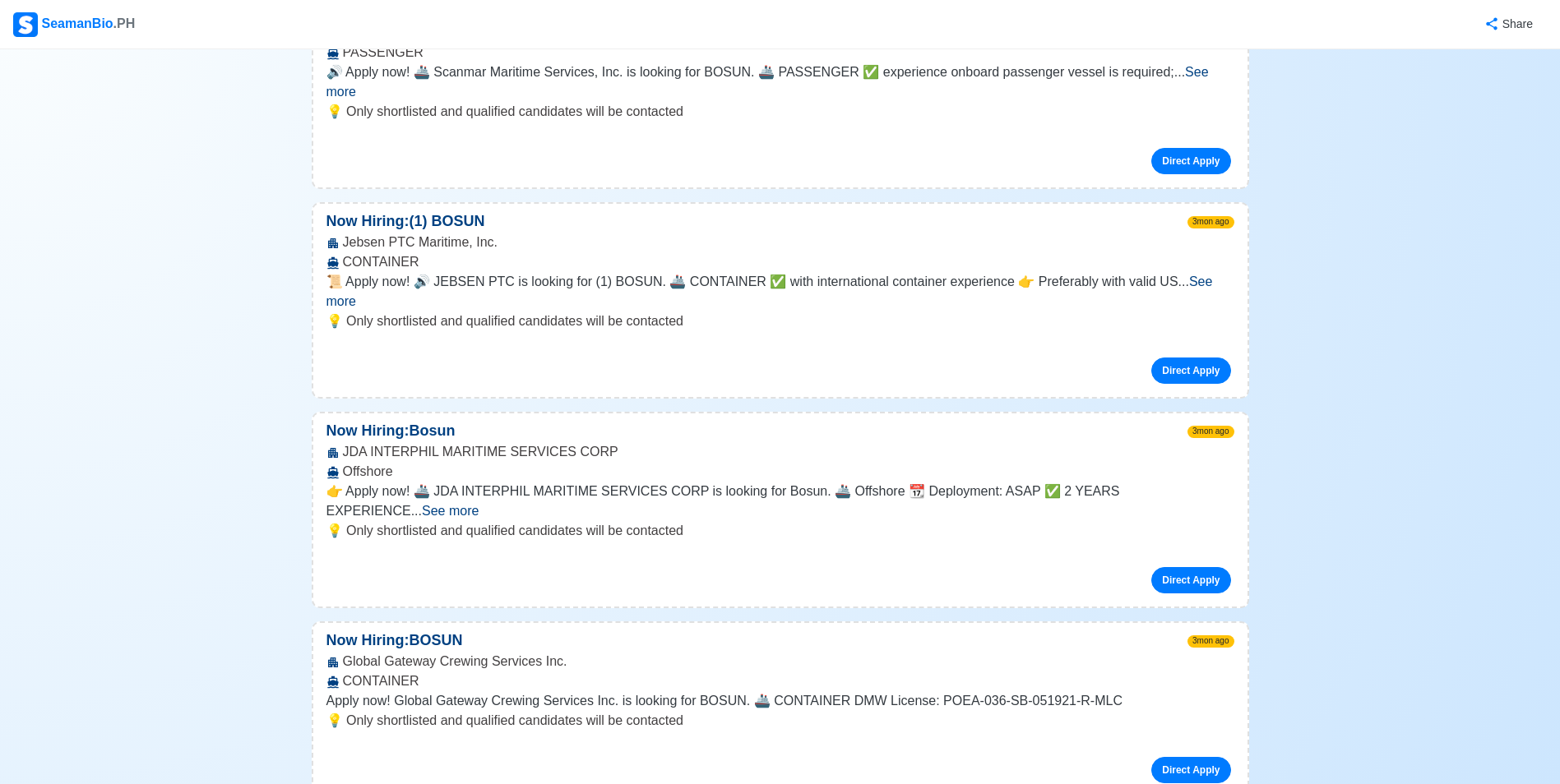
scroll to position [26052, 0]
